Goal: Purchase product/service

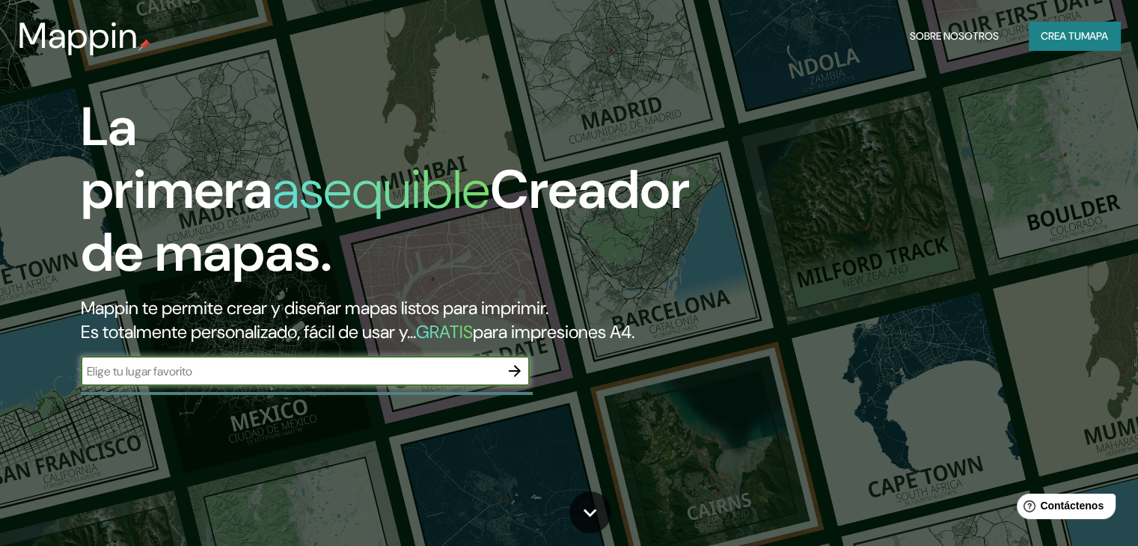
click at [516, 377] on icon "button" at bounding box center [515, 371] width 12 height 12
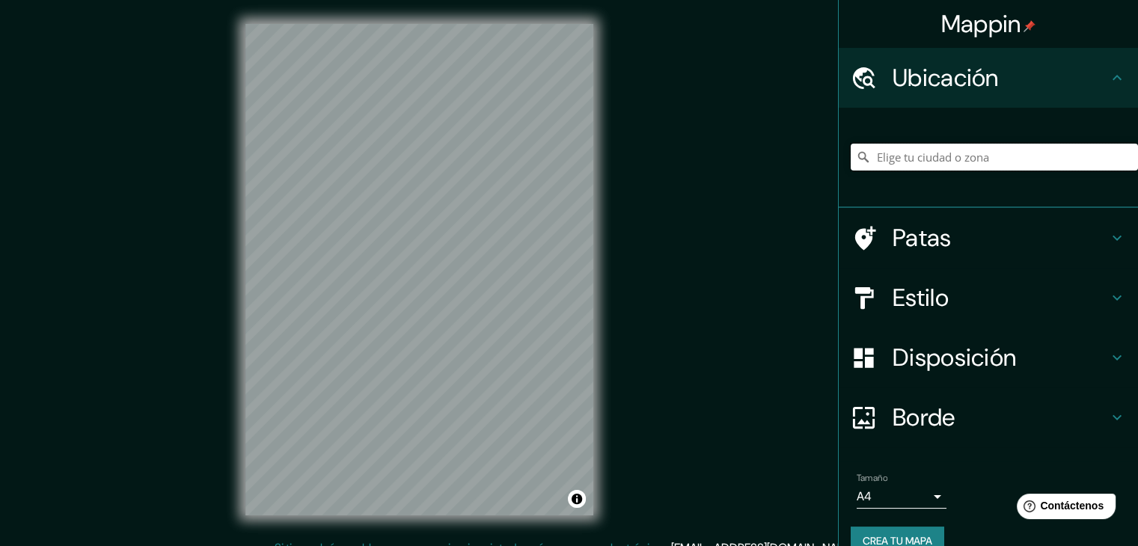
click at [925, 165] on input "Elige tu ciudad o zona" at bounding box center [994, 157] width 287 height 27
paste input "60.46497037355074, 22.73523594221168"
click at [961, 146] on input "60.46497037355074, 22.73523594221168" at bounding box center [994, 157] width 287 height 27
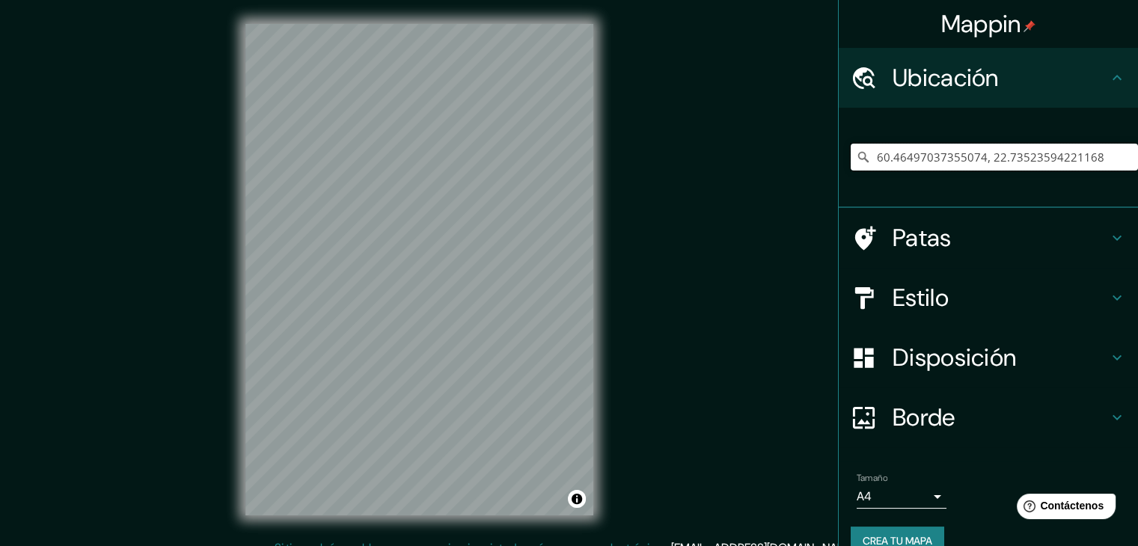
paste input "Sanatorio de Paimio"
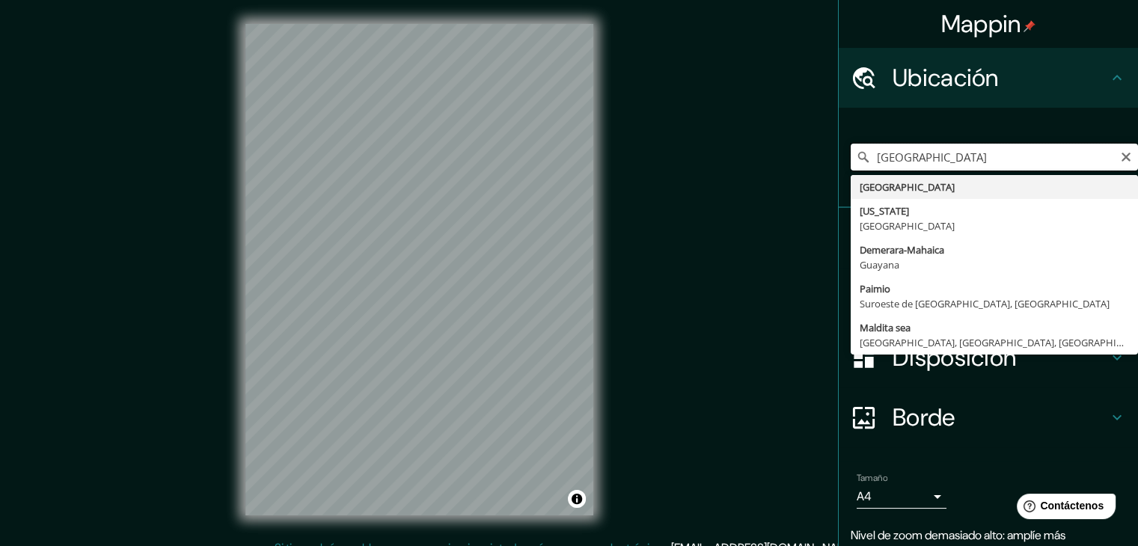
click at [931, 159] on input "[GEOGRAPHIC_DATA]" at bounding box center [994, 157] width 287 height 27
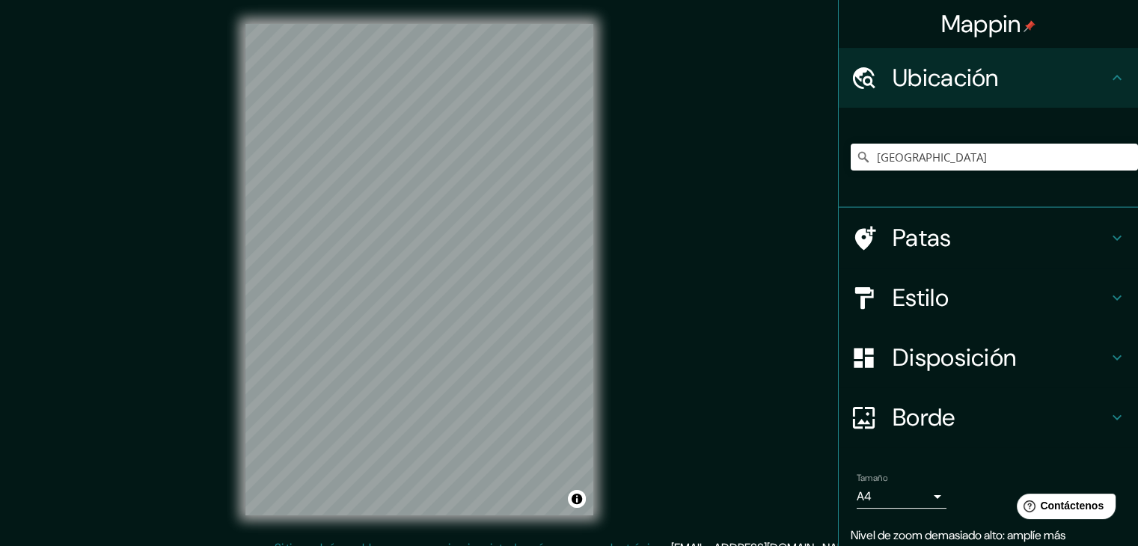
click at [961, 297] on h4 "Estilo" at bounding box center [1000, 298] width 215 height 30
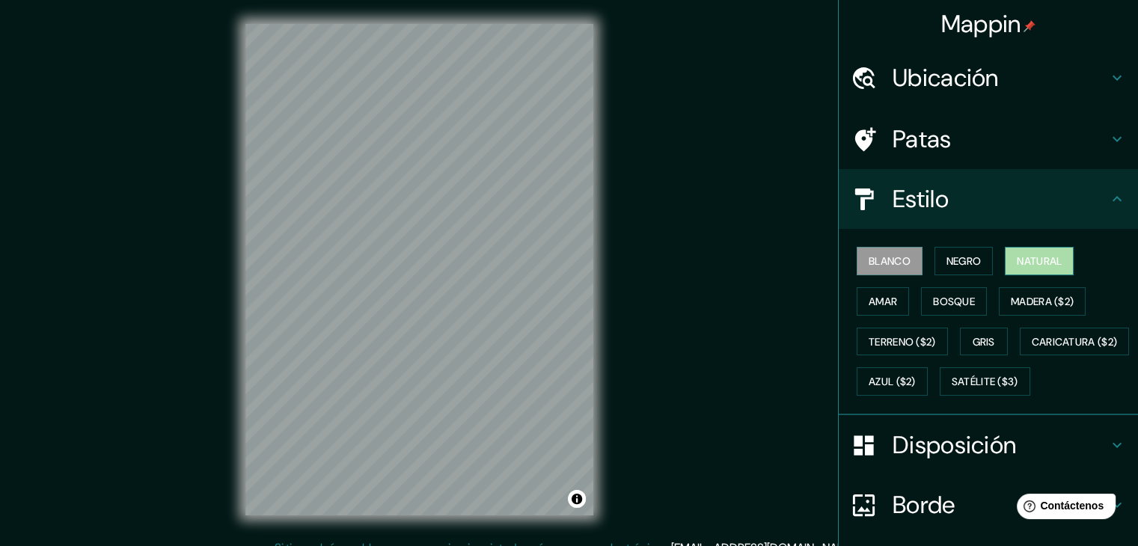
click at [1038, 257] on font "Natural" at bounding box center [1039, 260] width 45 height 13
click at [966, 197] on h4 "Estilo" at bounding box center [1000, 199] width 215 height 30
click at [1021, 72] on h4 "Ubicación" at bounding box center [1000, 78] width 215 height 30
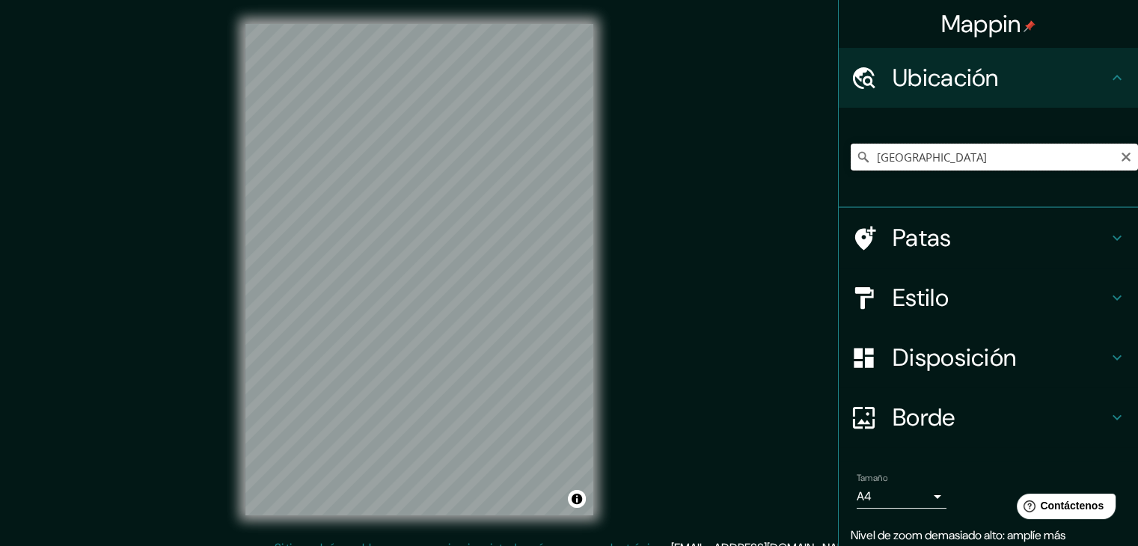
click at [916, 160] on input "[GEOGRAPHIC_DATA]" at bounding box center [994, 157] width 287 height 27
click at [1065, 160] on input "[GEOGRAPHIC_DATA], [GEOGRAPHIC_DATA], [GEOGRAPHIC_DATA]" at bounding box center [994, 157] width 287 height 27
click at [955, 148] on input "[GEOGRAPHIC_DATA], [GEOGRAPHIC_DATA], [GEOGRAPHIC_DATA]" at bounding box center [994, 157] width 287 height 27
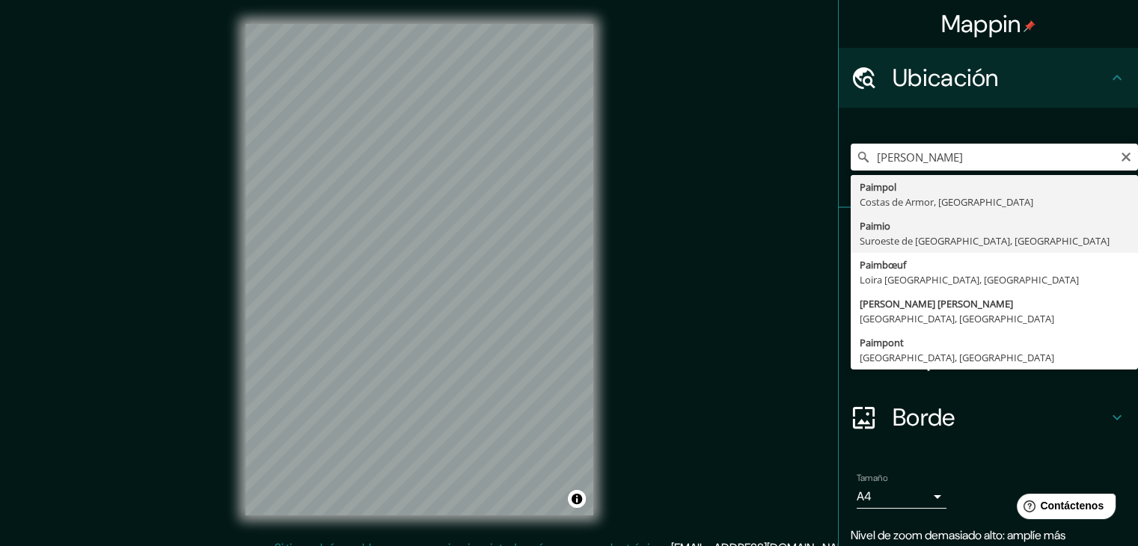
type input "[GEOGRAPHIC_DATA], [GEOGRAPHIC_DATA], [GEOGRAPHIC_DATA]"
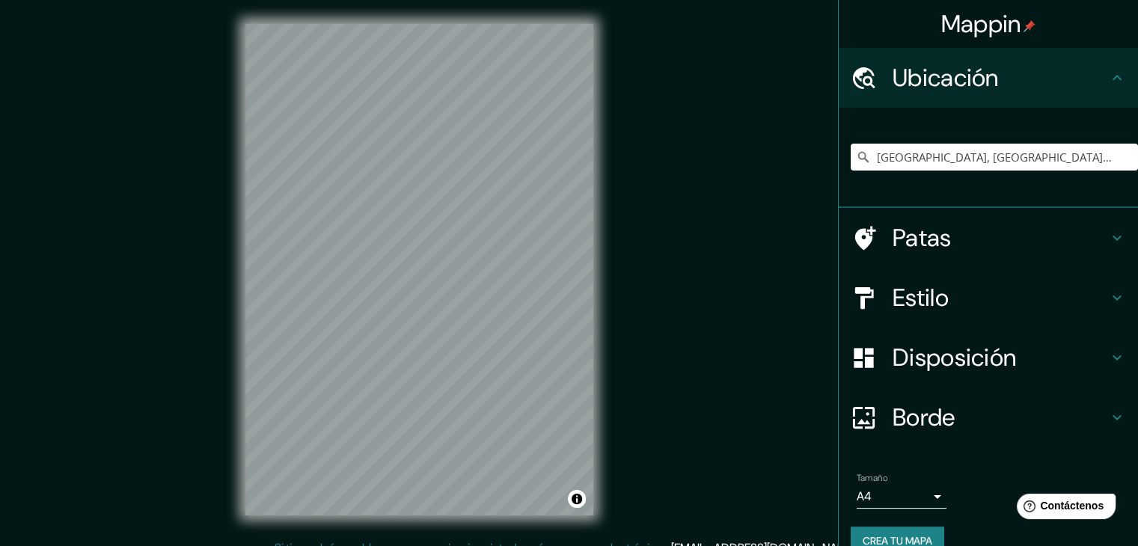
click at [893, 530] on button "Crea tu mapa" at bounding box center [898, 541] width 94 height 28
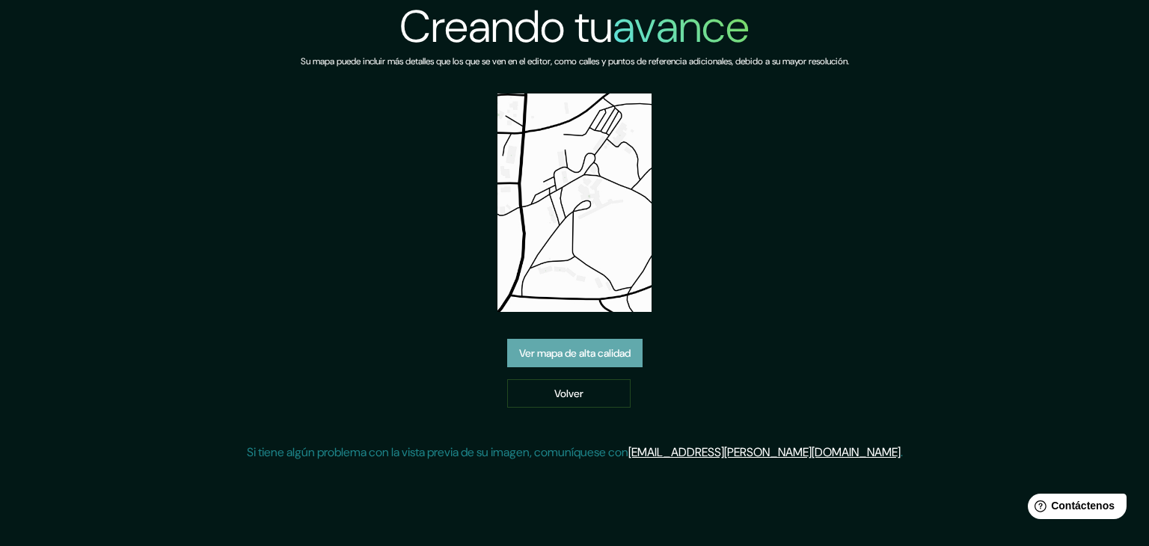
click at [605, 351] on font "Ver mapa de alta calidad" at bounding box center [574, 352] width 111 height 13
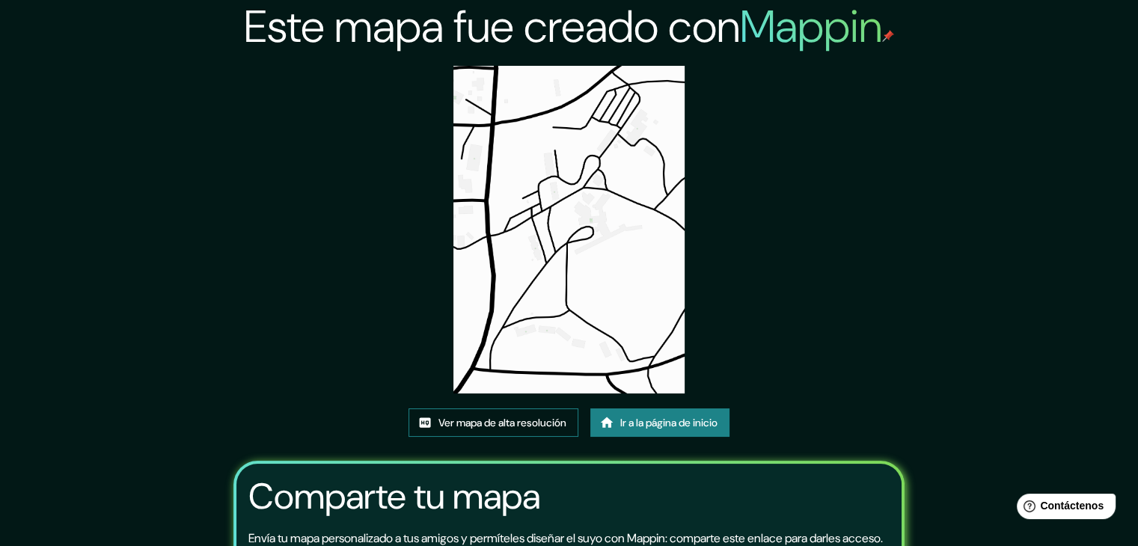
click at [515, 419] on font "Ver mapa de alta resolución" at bounding box center [502, 422] width 128 height 13
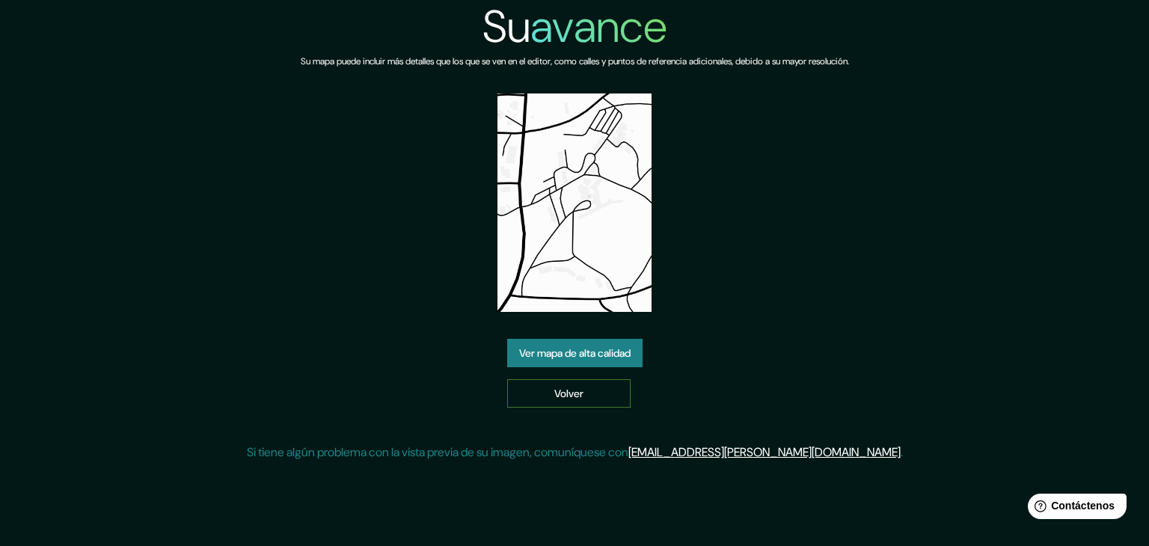
click at [545, 381] on link "Volver" at bounding box center [568, 393] width 123 height 28
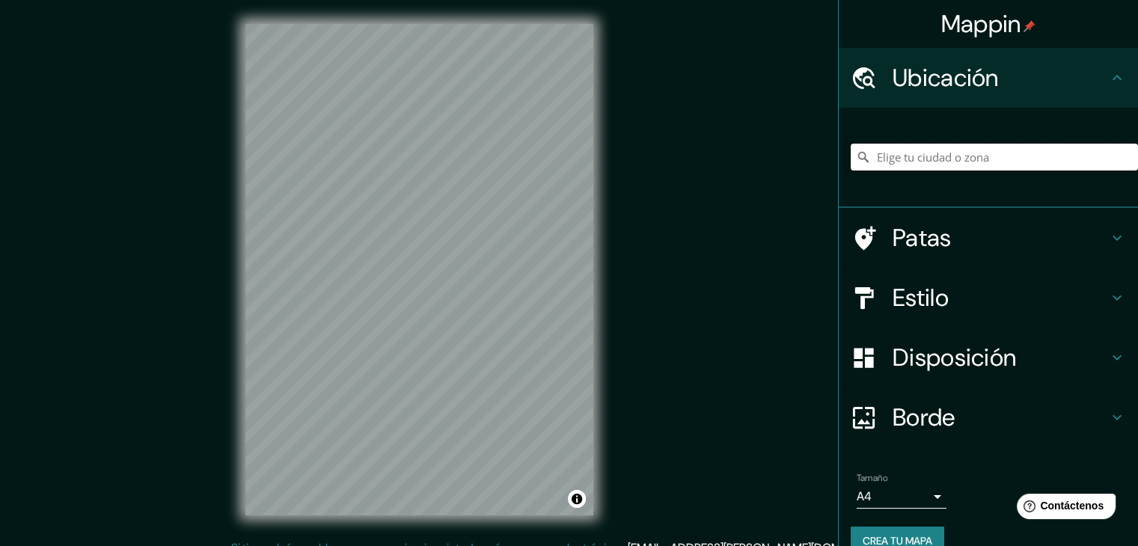
click at [956, 153] on input "Elige tu ciudad o zona" at bounding box center [994, 157] width 287 height 27
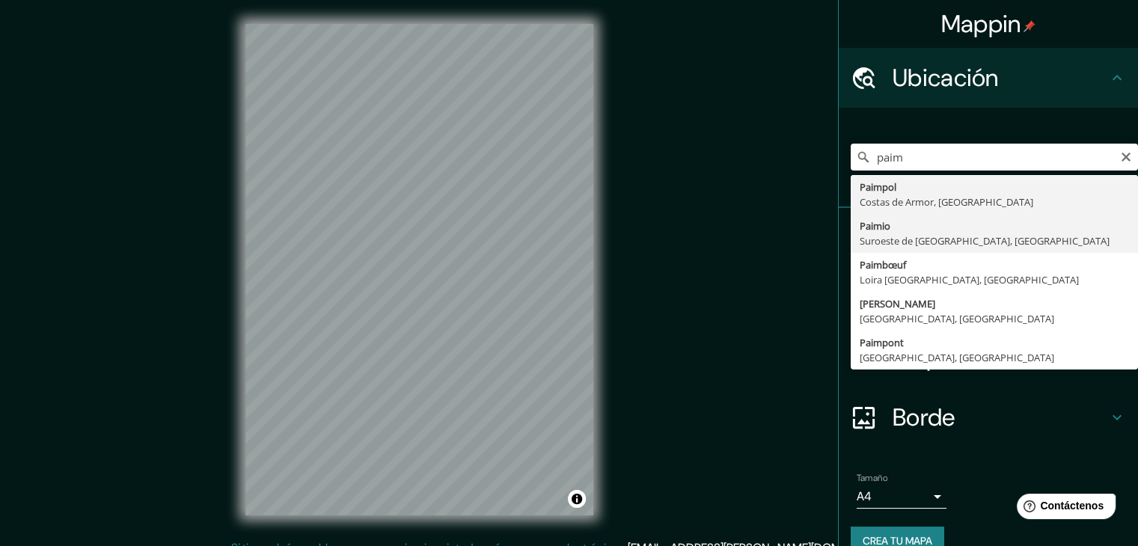
type input "[GEOGRAPHIC_DATA], [GEOGRAPHIC_DATA], [GEOGRAPHIC_DATA]"
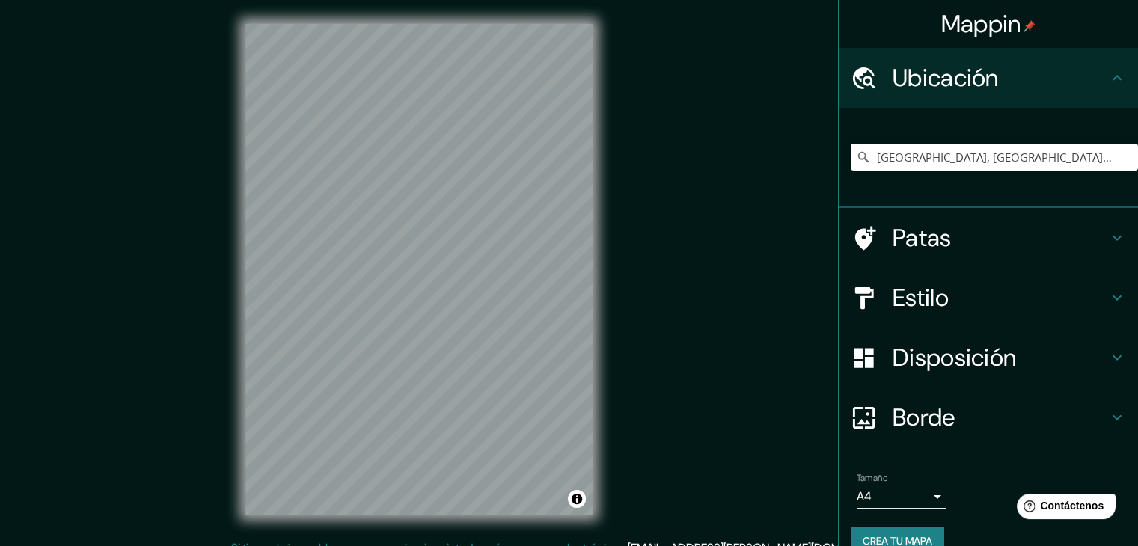
click at [905, 534] on font "Crea tu mapa" at bounding box center [898, 540] width 70 height 13
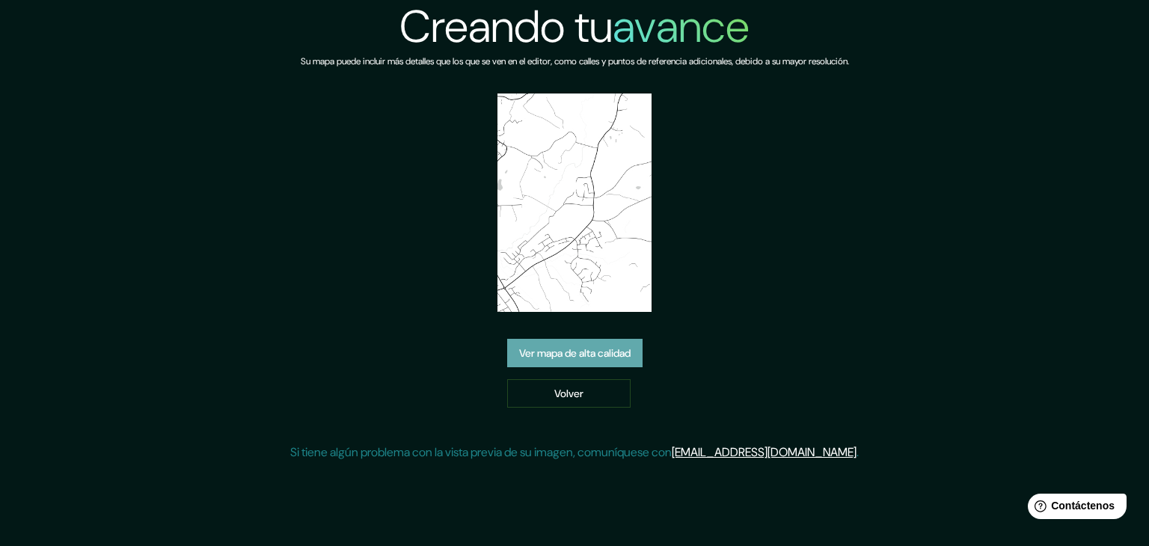
click at [587, 354] on font "Ver mapa de alta calidad" at bounding box center [574, 352] width 111 height 13
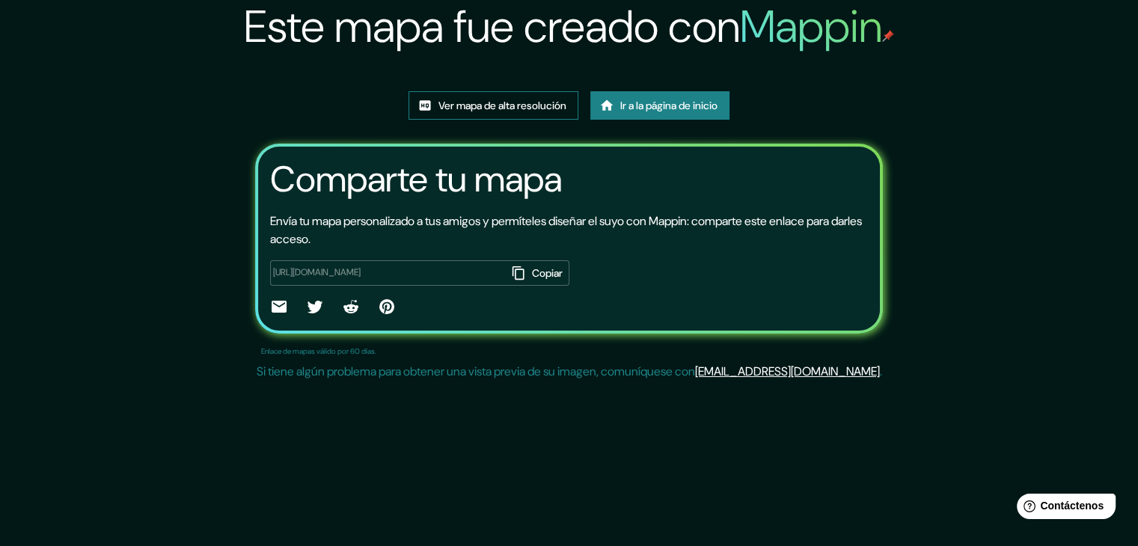
click at [536, 112] on font "Ver mapa de alta resolución" at bounding box center [502, 105] width 128 height 13
